Goal: Find specific page/section: Find specific page/section

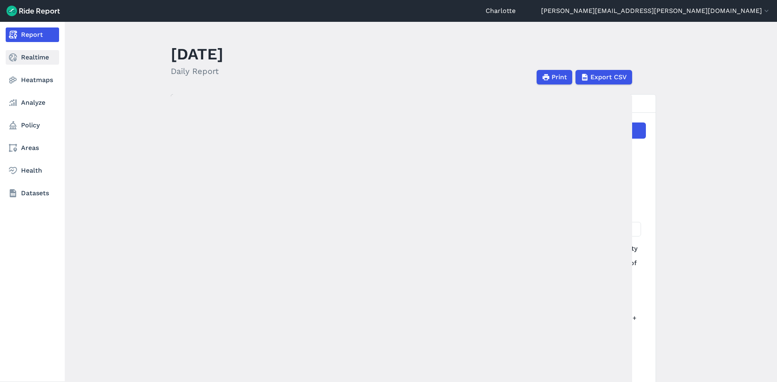
click at [16, 63] on link "Realtime" at bounding box center [32, 57] width 53 height 15
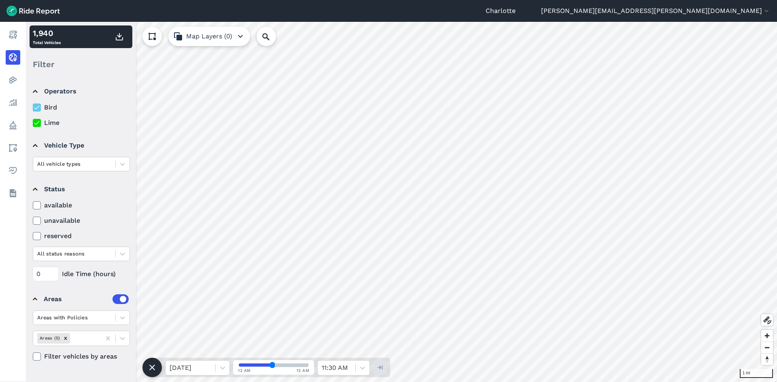
click at [37, 220] on icon at bounding box center [36, 221] width 7 height 8
click at [33, 220] on input "unavailable" at bounding box center [33, 218] width 0 height 5
click at [38, 104] on icon at bounding box center [36, 108] width 7 height 8
click at [33, 104] on input "Bird" at bounding box center [33, 105] width 0 height 5
click at [36, 121] on icon at bounding box center [36, 123] width 7 height 8
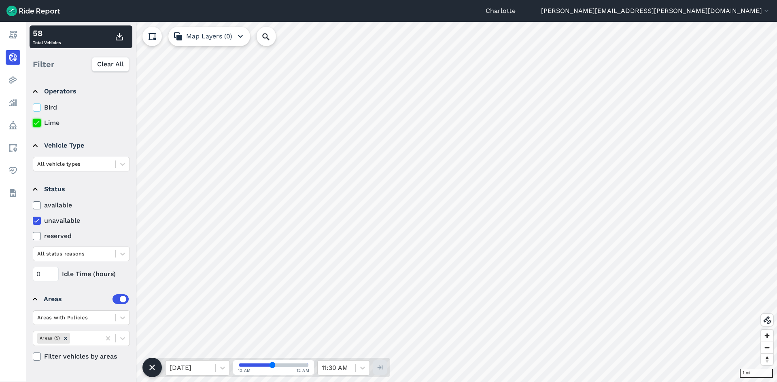
click at [33, 121] on input "Lime" at bounding box center [33, 120] width 0 height 5
click at [36, 110] on icon at bounding box center [36, 108] width 7 height 8
click at [33, 108] on input "Bird" at bounding box center [33, 105] width 0 height 5
click at [34, 129] on details "Operators Bird Lime" at bounding box center [81, 104] width 102 height 54
click at [36, 123] on icon at bounding box center [36, 123] width 7 height 8
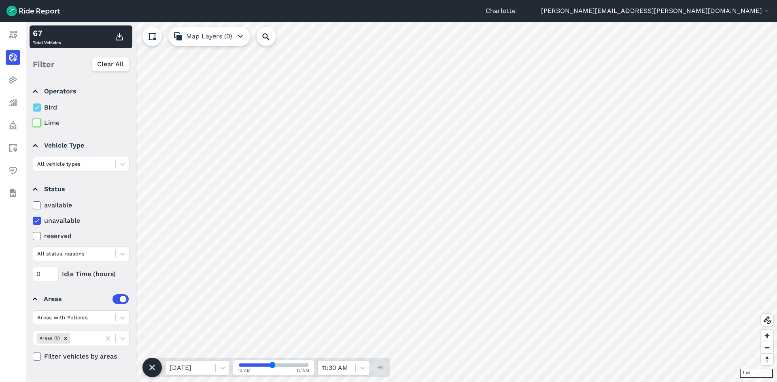
click at [33, 123] on input "Lime" at bounding box center [33, 120] width 0 height 5
click at [126, 320] on icon at bounding box center [123, 318] width 8 height 8
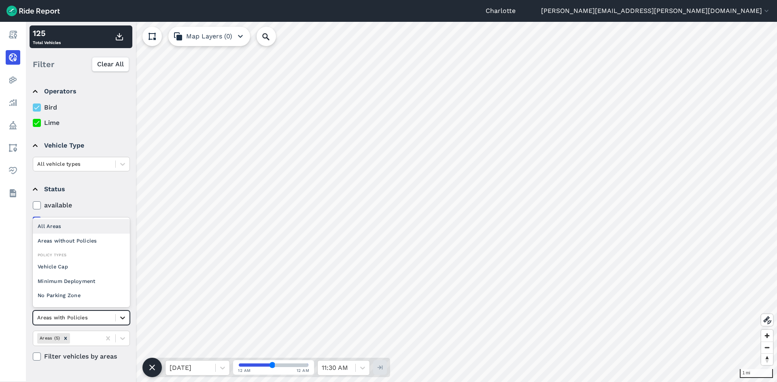
click at [126, 320] on icon at bounding box center [123, 318] width 8 height 8
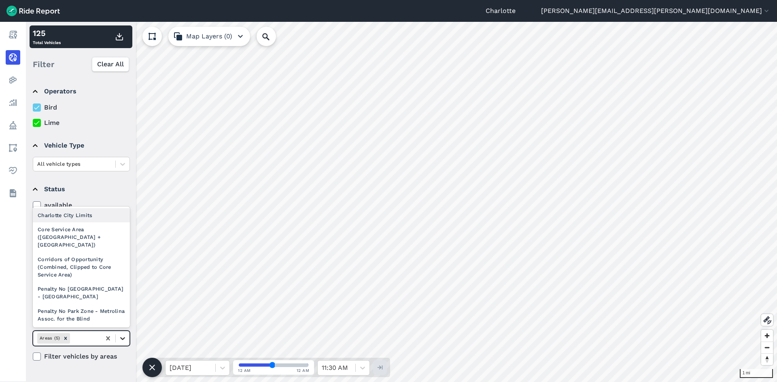
click at [121, 341] on icon at bounding box center [123, 339] width 8 height 8
click at [78, 237] on div "Core Service Area ([GEOGRAPHIC_DATA] + [GEOGRAPHIC_DATA])" at bounding box center [81, 237] width 97 height 30
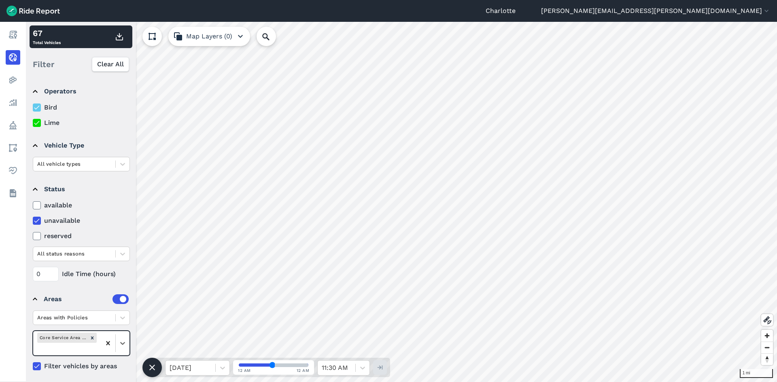
click at [107, 341] on icon at bounding box center [108, 343] width 8 height 8
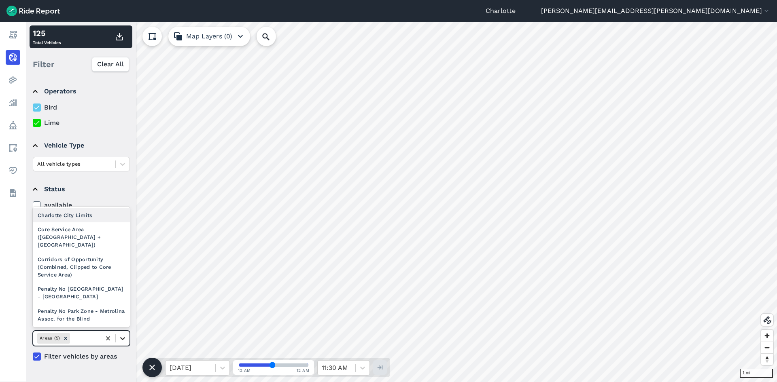
click at [122, 335] on icon at bounding box center [123, 339] width 8 height 8
click at [122, 336] on icon at bounding box center [123, 339] width 8 height 8
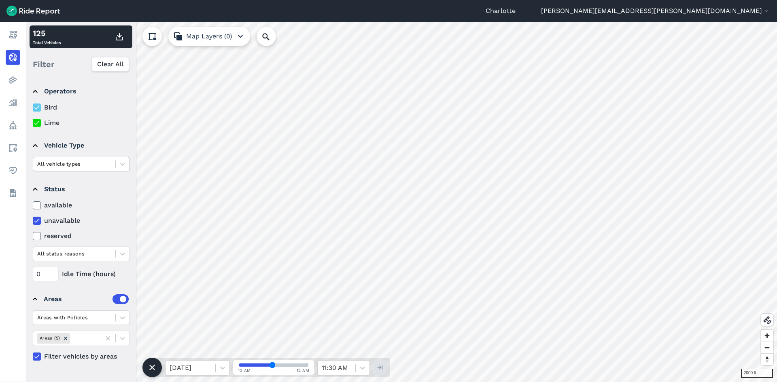
click at [50, 163] on div at bounding box center [74, 163] width 74 height 9
click at [36, 220] on icon at bounding box center [36, 221] width 7 height 8
click at [33, 220] on input "unavailable" at bounding box center [33, 218] width 0 height 5
click at [36, 220] on icon at bounding box center [36, 221] width 7 height 8
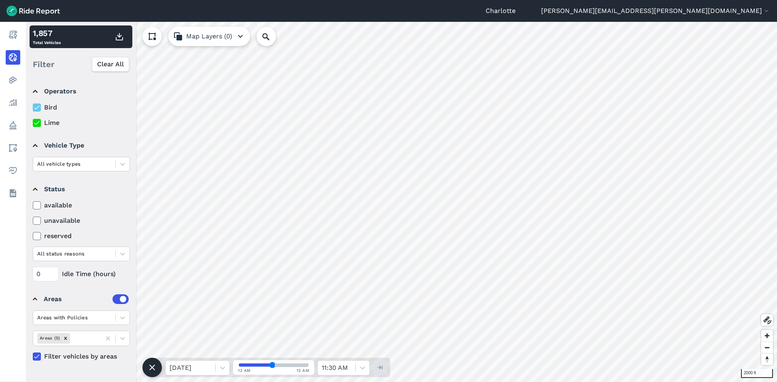
click at [33, 220] on input "unavailable" at bounding box center [33, 218] width 0 height 5
click at [36, 220] on icon at bounding box center [36, 221] width 7 height 8
click at [33, 220] on input "unavailable" at bounding box center [33, 218] width 0 height 5
click at [38, 221] on icon at bounding box center [36, 221] width 7 height 8
click at [33, 221] on input "unavailable" at bounding box center [33, 218] width 0 height 5
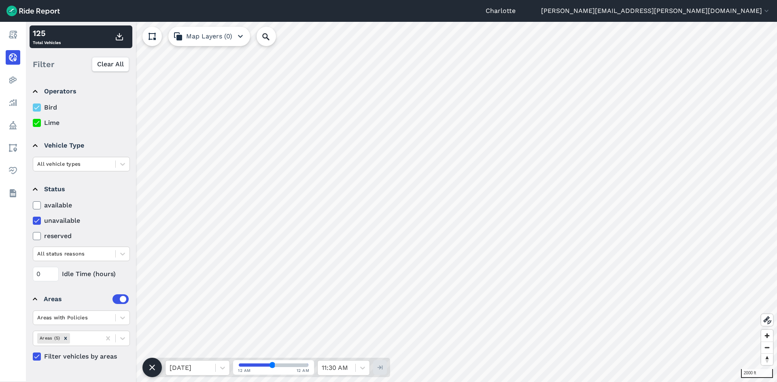
click at [38, 220] on icon at bounding box center [36, 221] width 7 height 8
click at [33, 220] on input "unavailable" at bounding box center [33, 218] width 0 height 5
click at [37, 209] on icon at bounding box center [36, 205] width 7 height 8
click at [33, 206] on input "available" at bounding box center [33, 203] width 0 height 5
click at [121, 316] on icon at bounding box center [123, 318] width 8 height 8
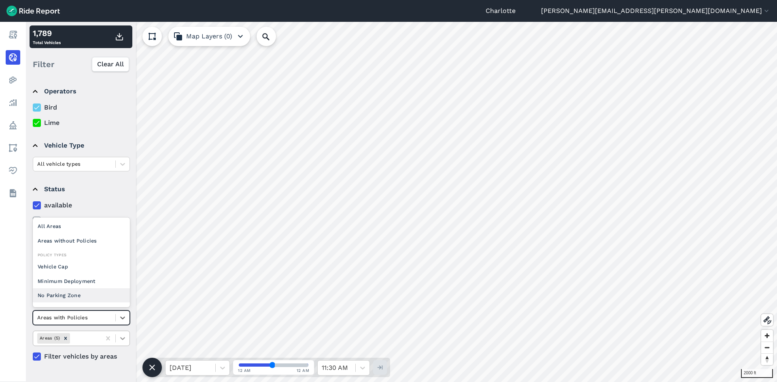
click at [121, 338] on icon at bounding box center [122, 338] width 5 height 3
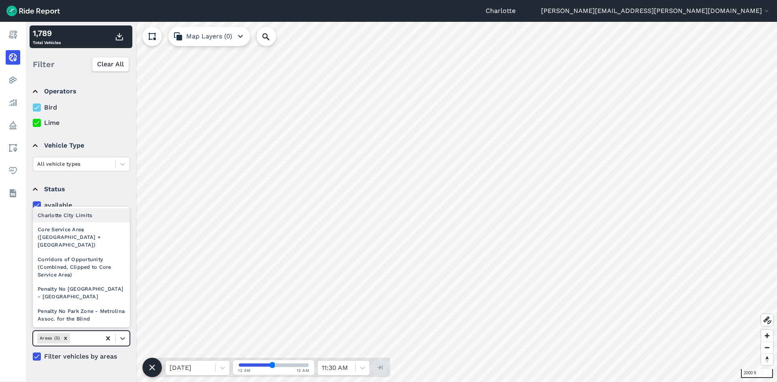
click at [113, 342] on div at bounding box center [108, 338] width 15 height 15
click at [110, 339] on icon at bounding box center [108, 339] width 8 height 8
